Goal: Information Seeking & Learning: Learn about a topic

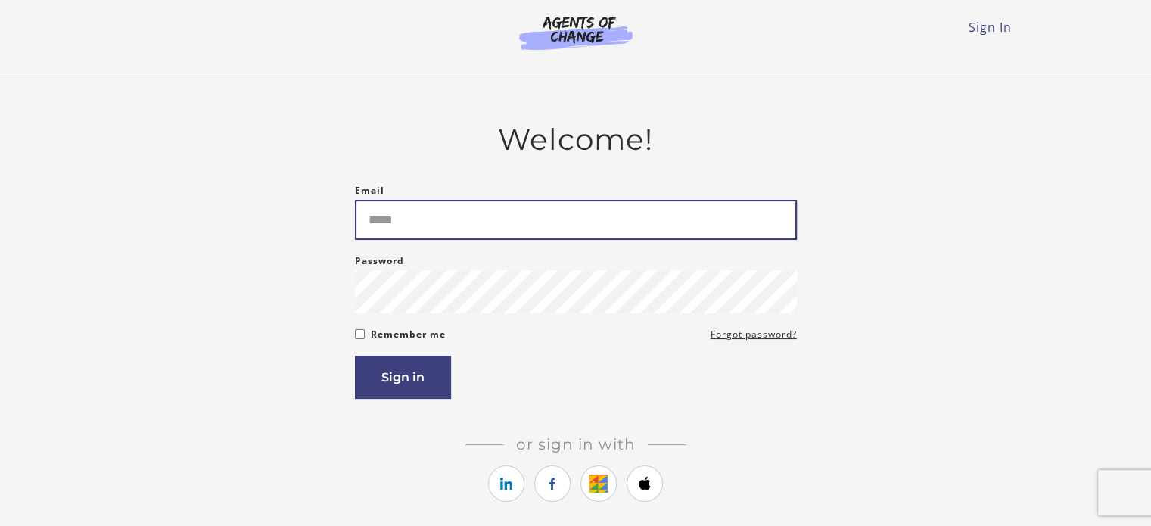
click at [406, 220] on input "Email" at bounding box center [576, 220] width 442 height 40
type input "**********"
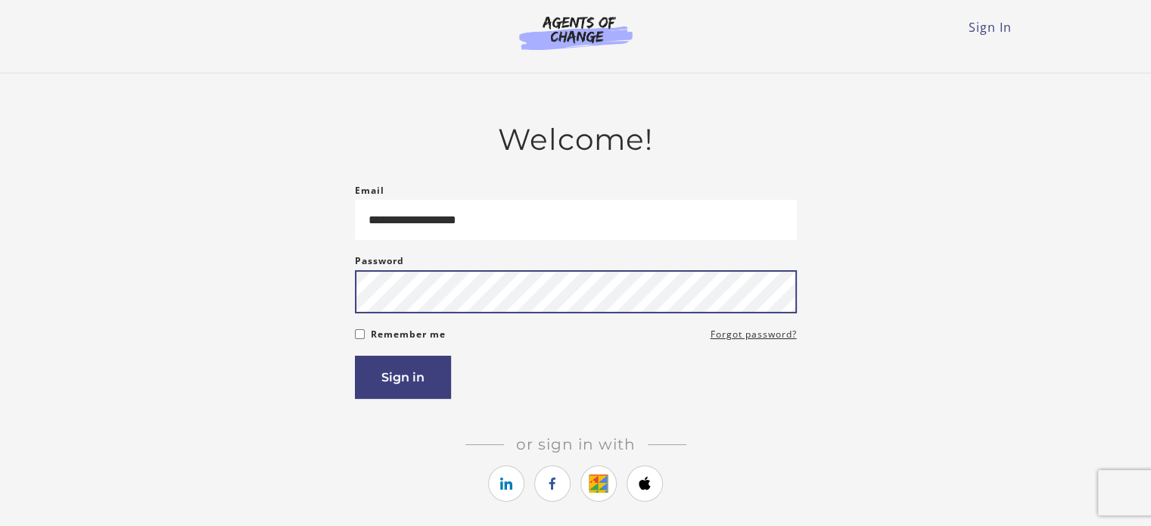
click at [355, 356] on button "Sign in" at bounding box center [403, 377] width 96 height 43
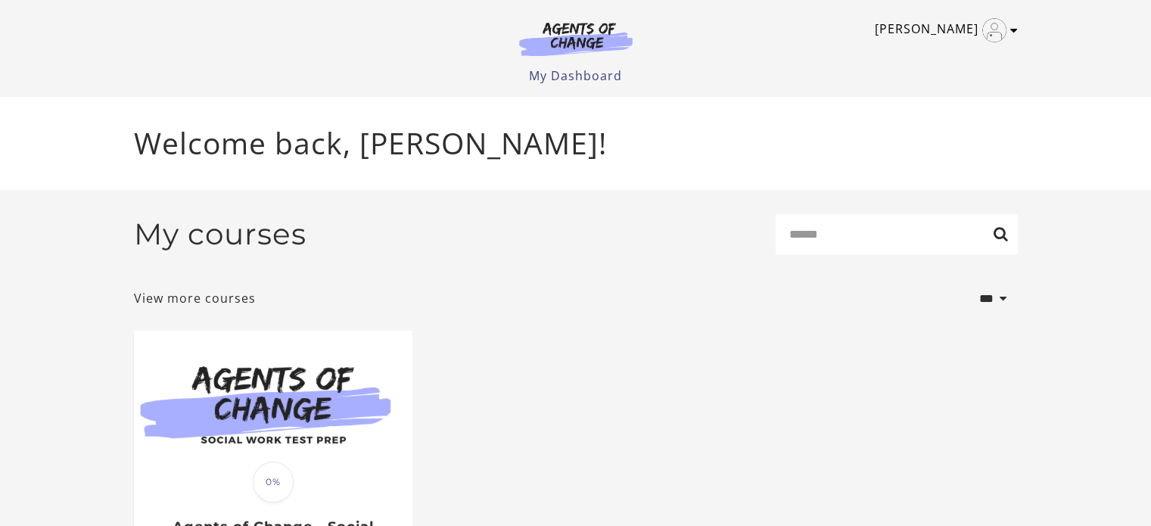
click at [990, 33] on img "Toggle menu" at bounding box center [995, 30] width 24 height 24
click at [942, 51] on link "My Account" at bounding box center [955, 55] width 133 height 26
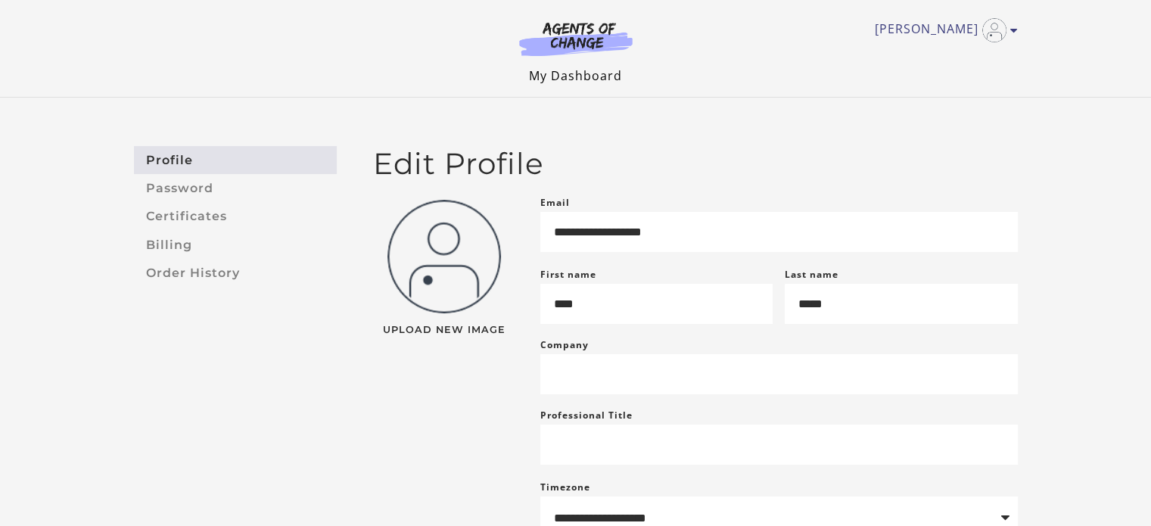
click at [568, 75] on link "My Dashboard" at bounding box center [575, 75] width 93 height 17
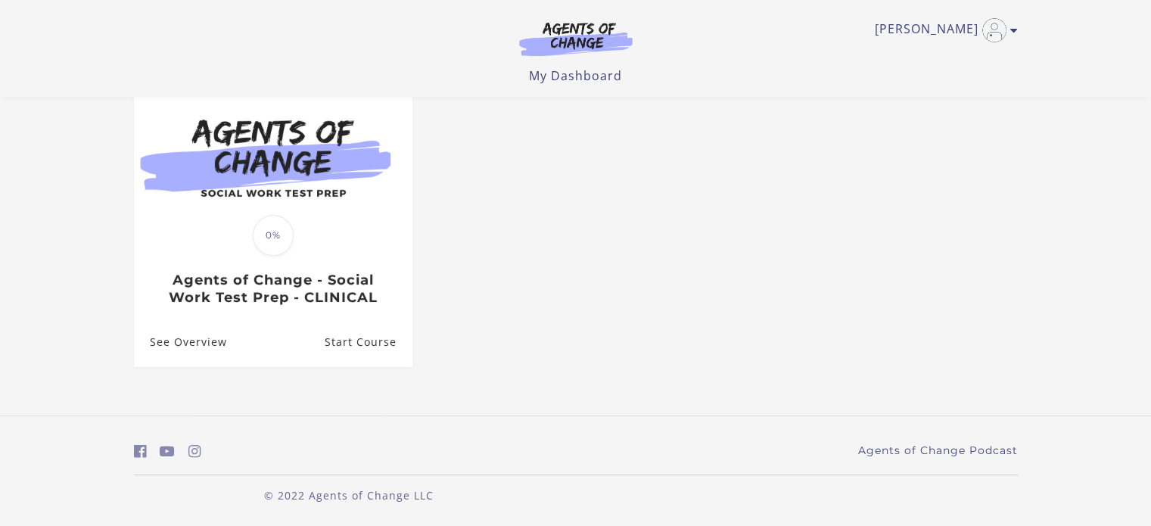
scroll to position [152, 0]
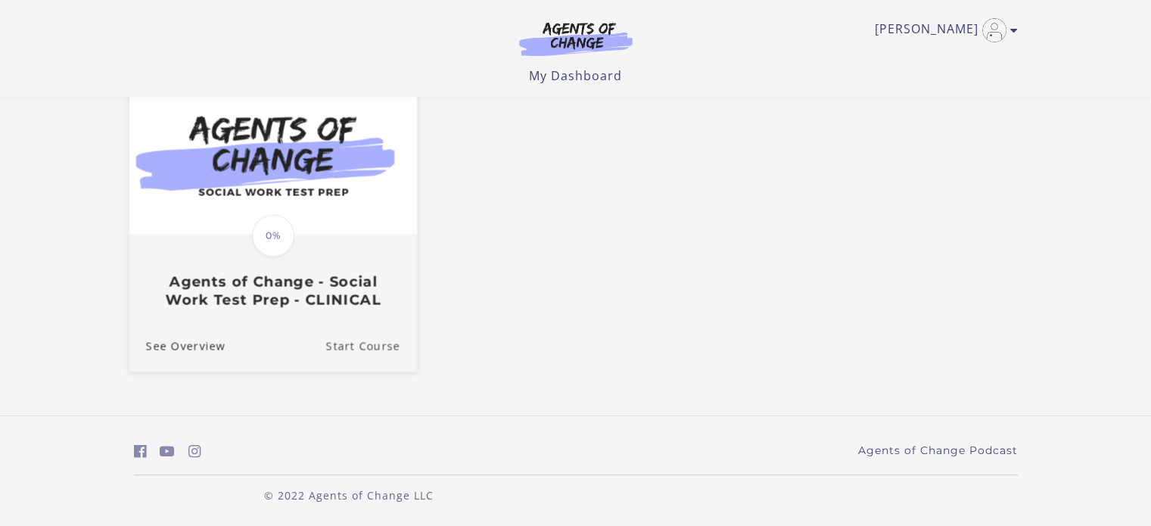
click at [388, 346] on link "Start Course" at bounding box center [370, 346] width 91 height 51
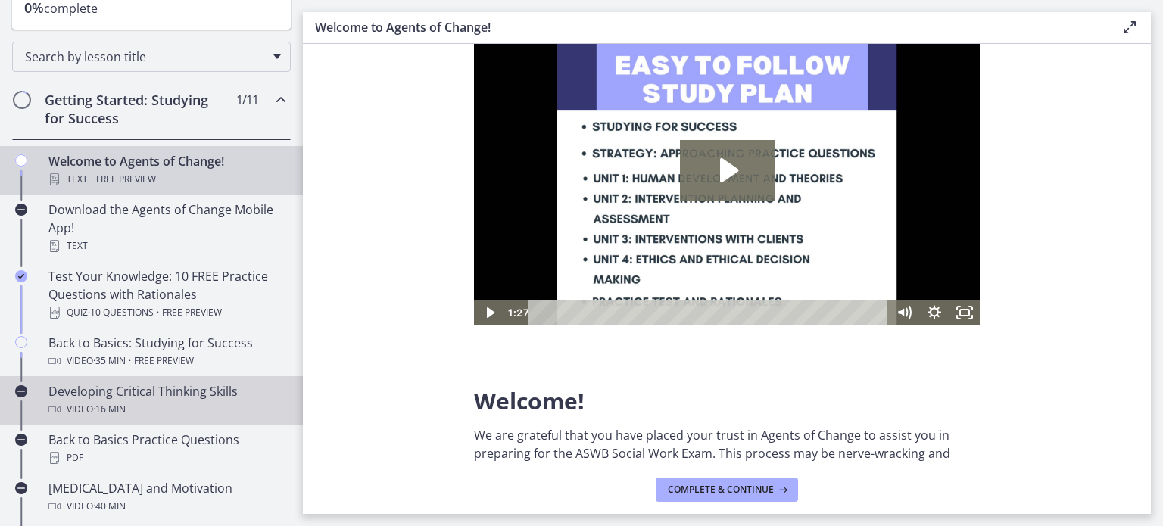
scroll to position [303, 0]
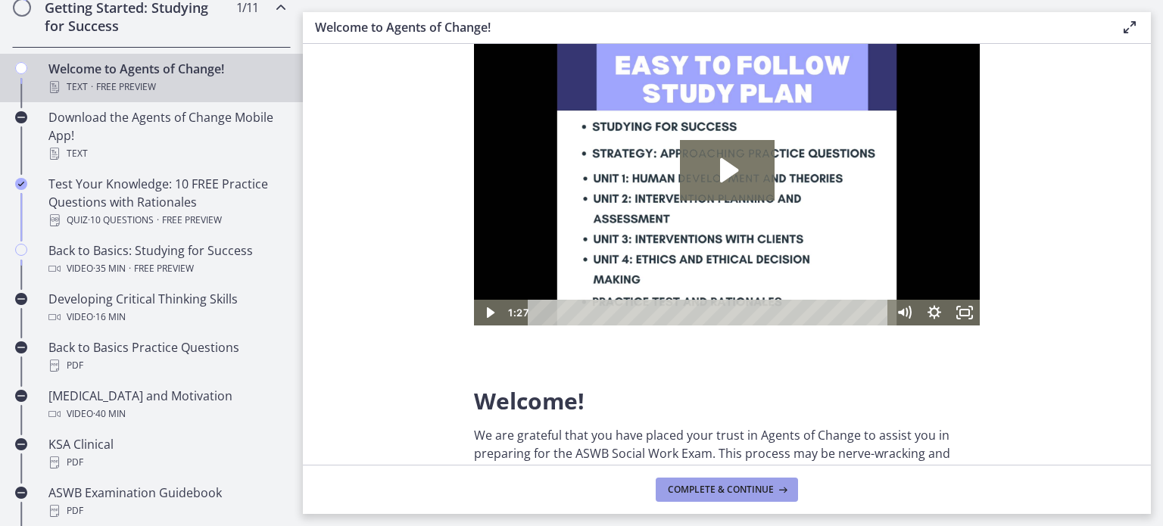
click at [736, 487] on span "Complete & continue" at bounding box center [721, 490] width 106 height 12
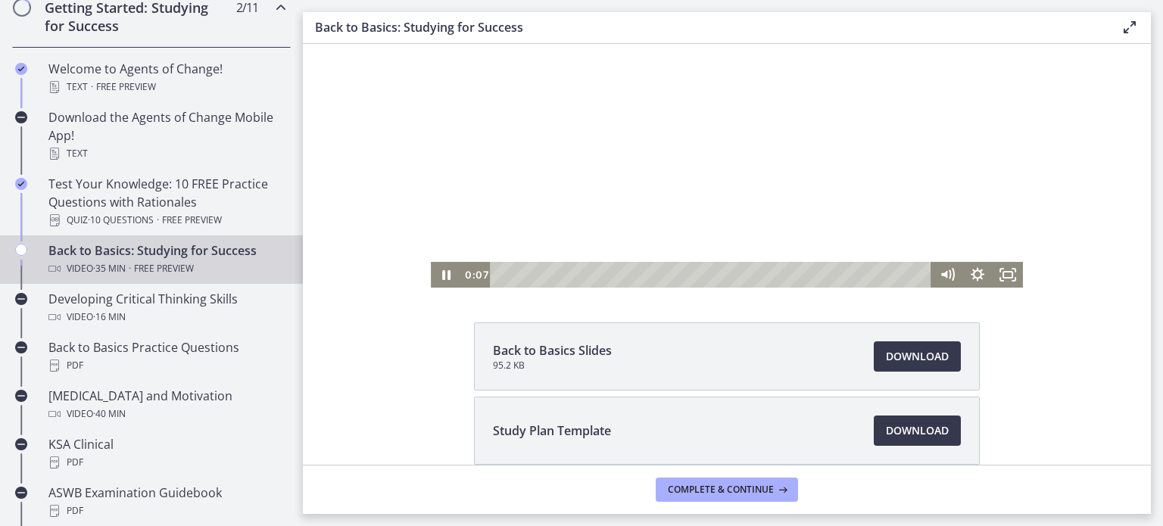
scroll to position [160, 0]
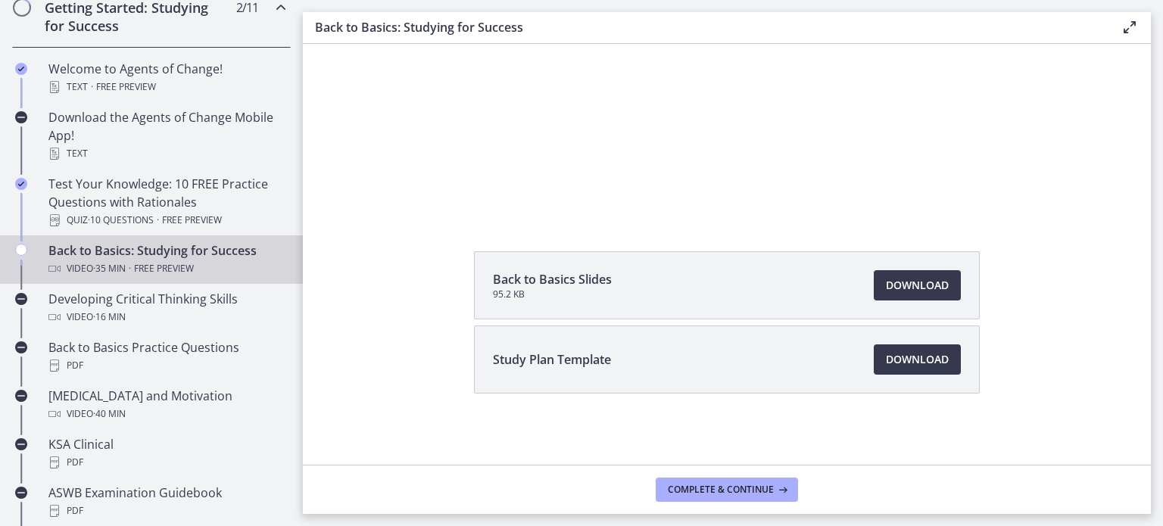
click at [360, 296] on div "Back to Basics Slides 95.2 KB Download Opens in a new window Study Plan Templat…" at bounding box center [727, 358] width 848 height 215
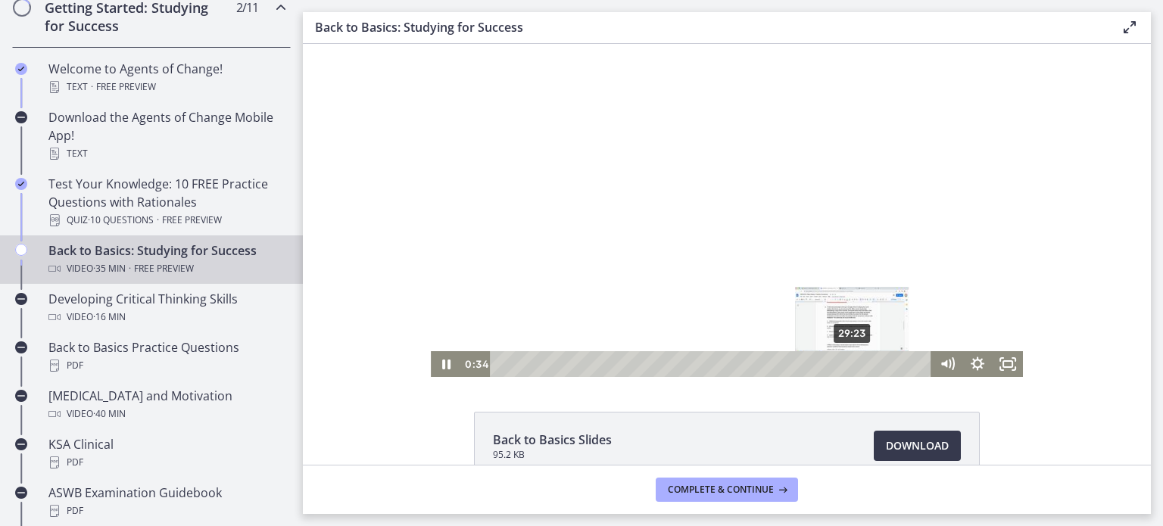
scroll to position [151, 0]
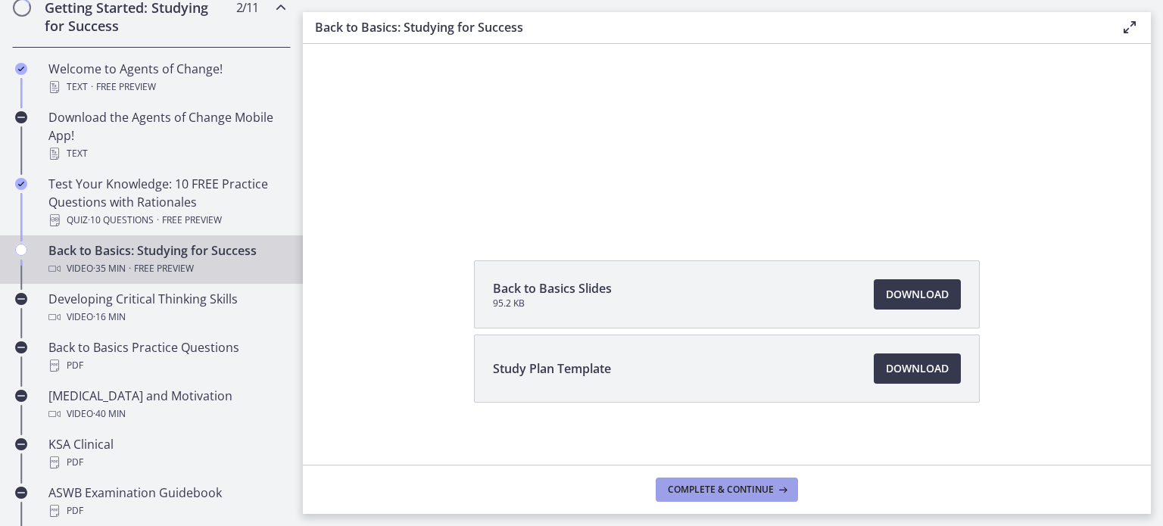
click at [702, 487] on span "Complete & continue" at bounding box center [721, 490] width 106 height 12
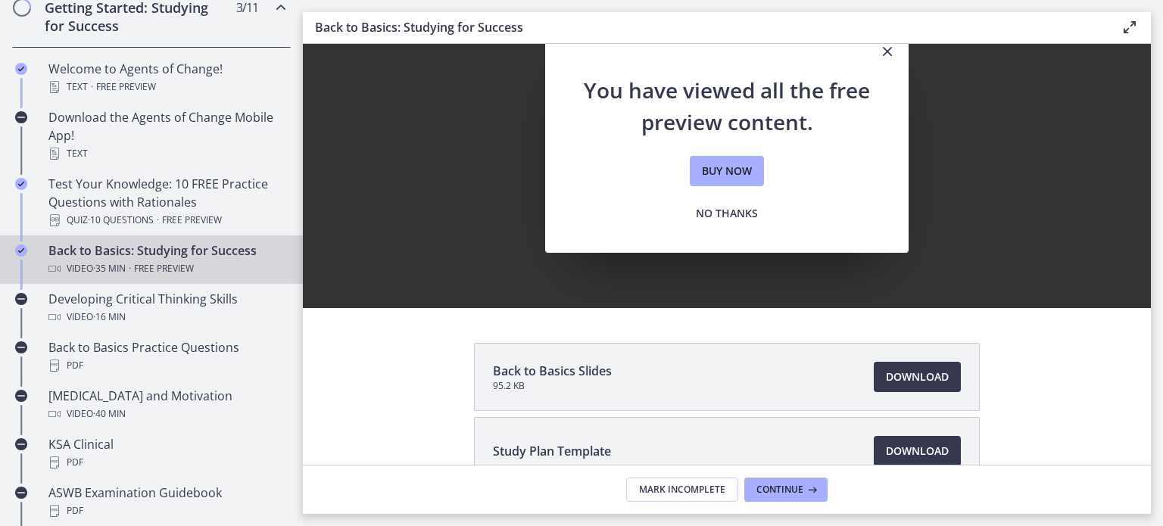
scroll to position [0, 0]
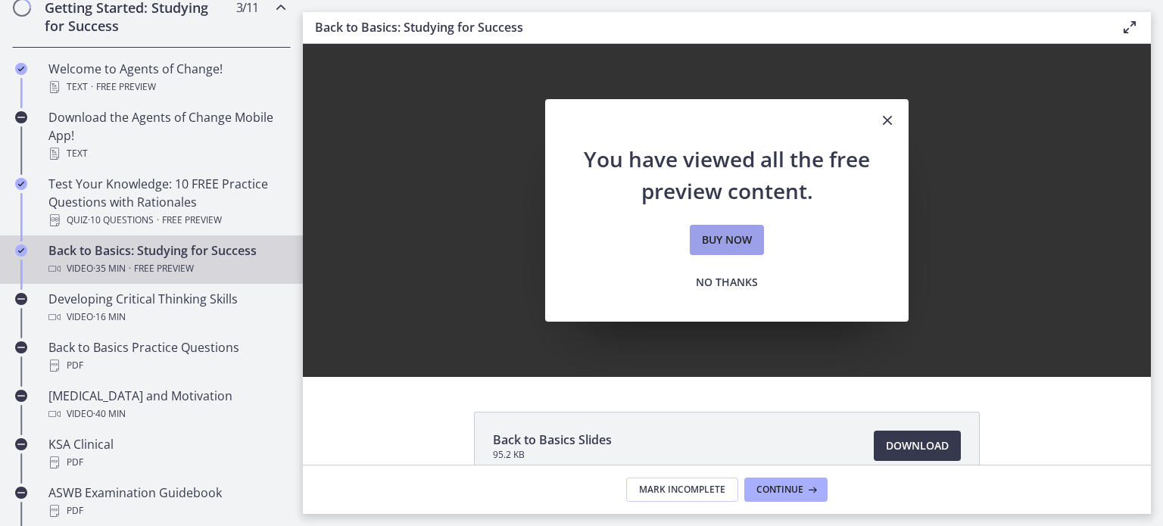
click at [717, 244] on span "Buy now" at bounding box center [727, 240] width 50 height 18
